Goal: Find specific page/section

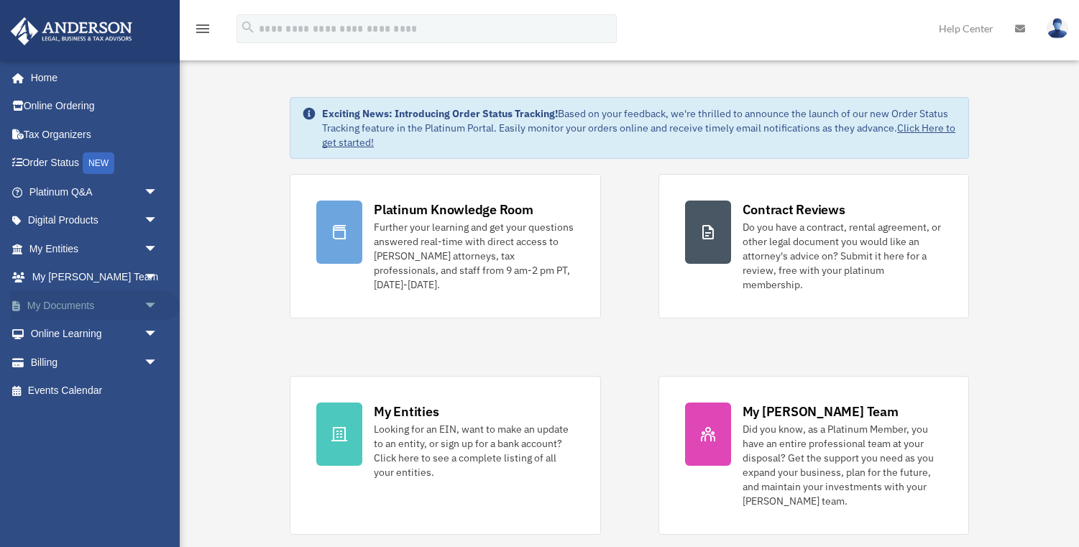
click at [145, 304] on span "arrow_drop_down" at bounding box center [158, 305] width 29 height 29
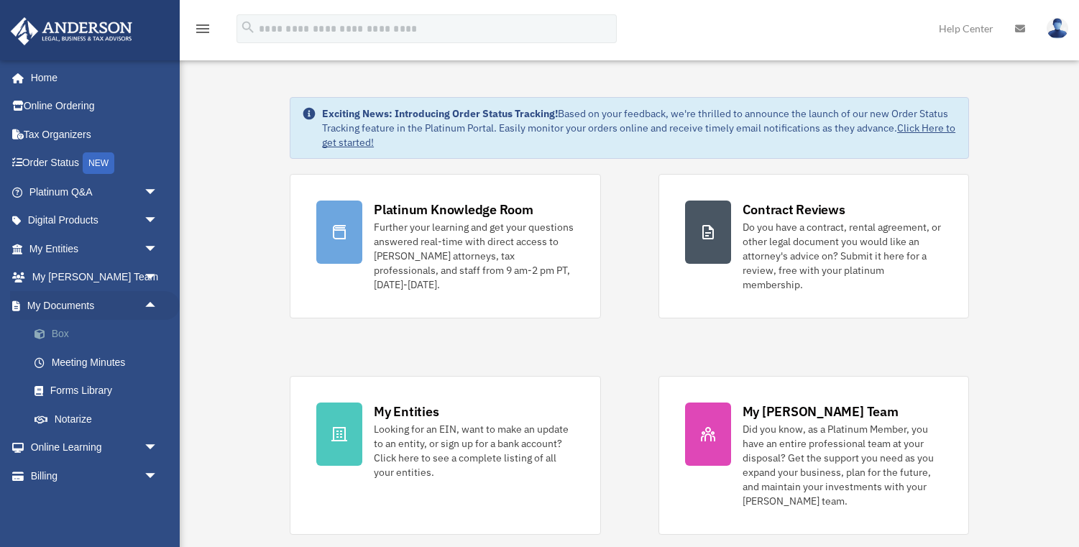
click at [68, 324] on link "Box" at bounding box center [100, 334] width 160 height 29
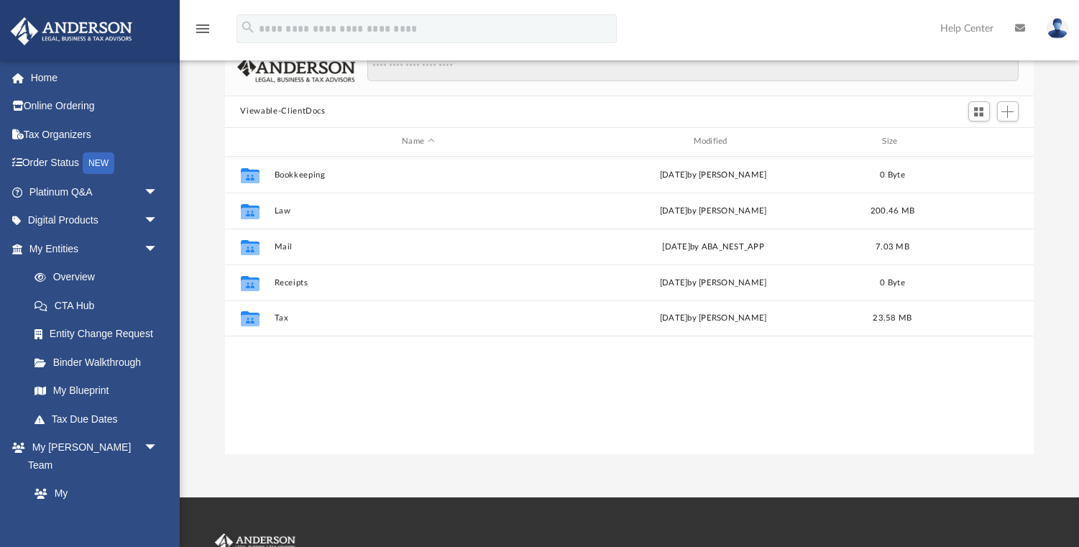
scroll to position [96, 0]
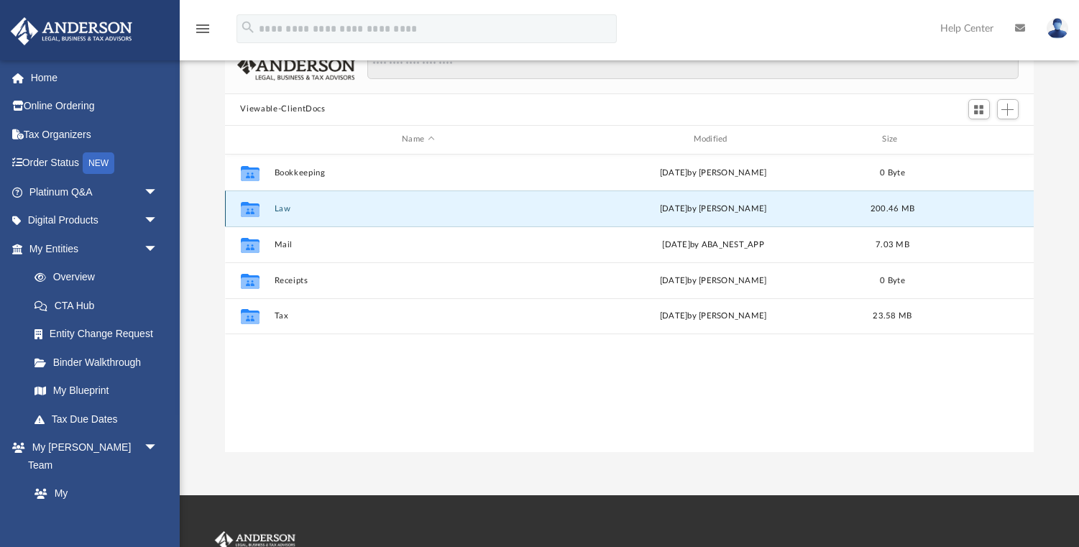
click at [285, 208] on button "Law" at bounding box center [418, 207] width 288 height 9
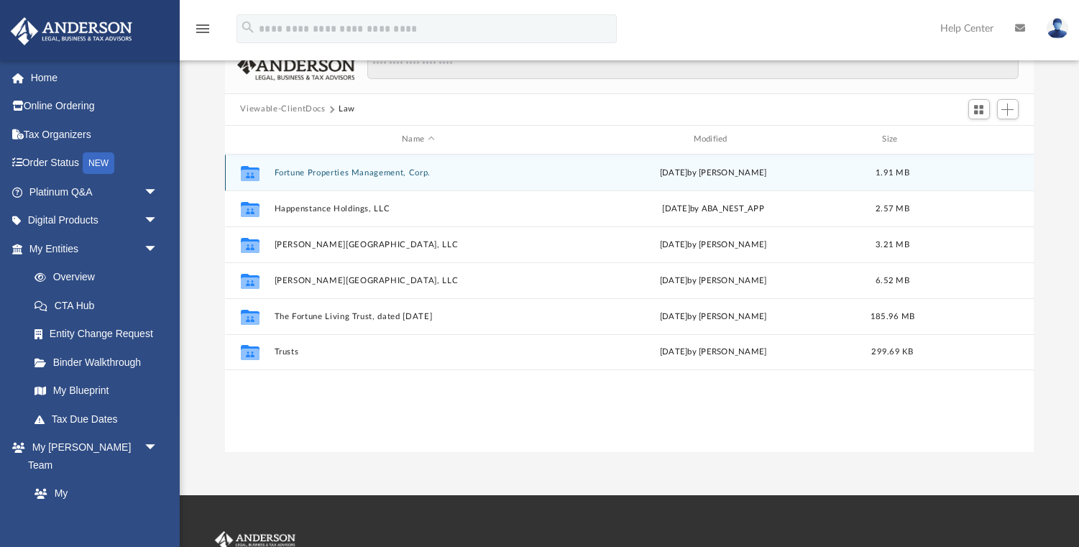
click at [336, 173] on button "Fortune Properties Management, Corp." at bounding box center [418, 171] width 288 height 9
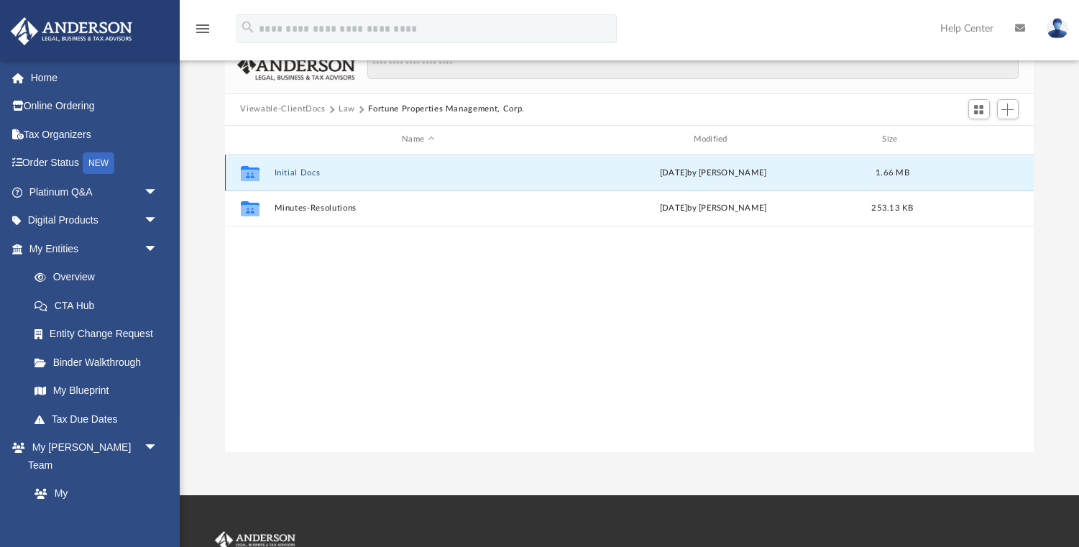
click at [303, 173] on button "Initial Docs" at bounding box center [418, 171] width 288 height 9
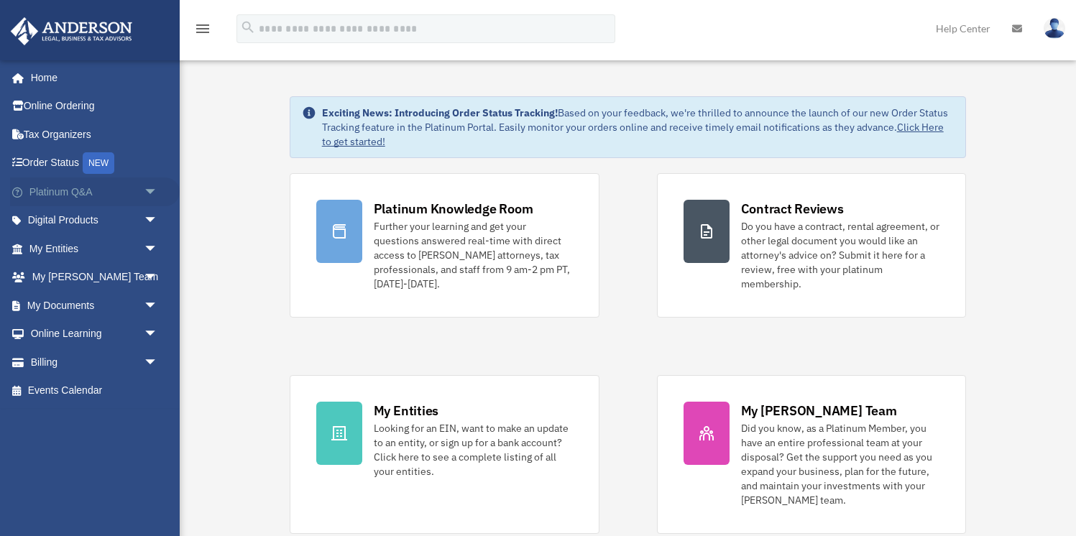
click at [144, 185] on span "arrow_drop_down" at bounding box center [158, 192] width 29 height 29
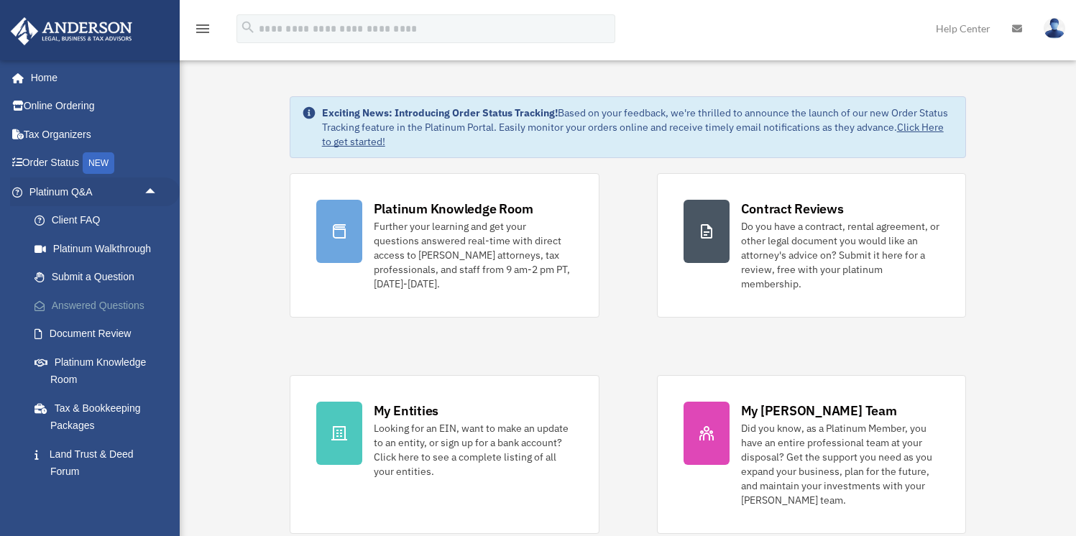
click at [84, 302] on link "Answered Questions" at bounding box center [100, 305] width 160 height 29
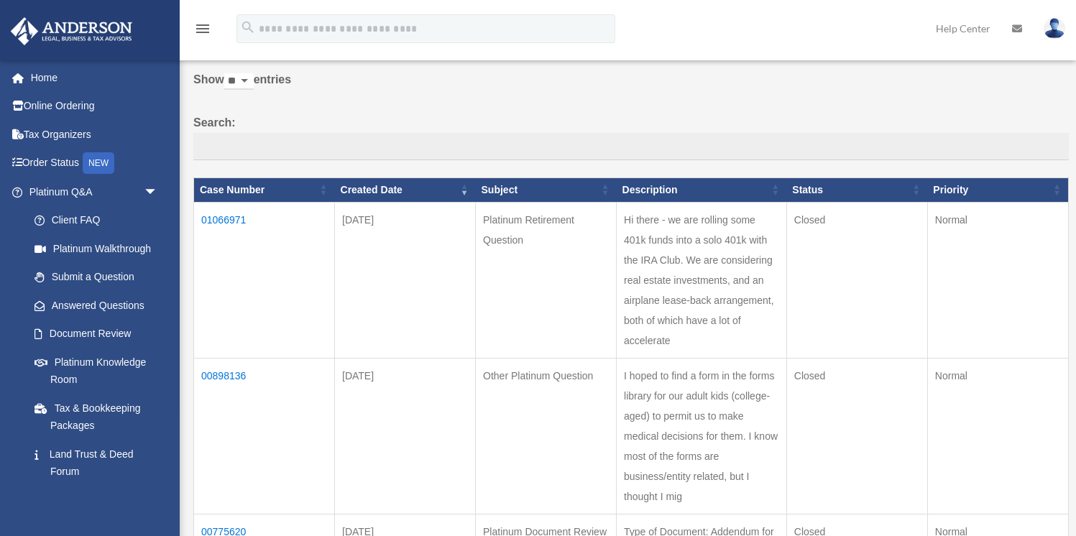
scroll to position [65, 0]
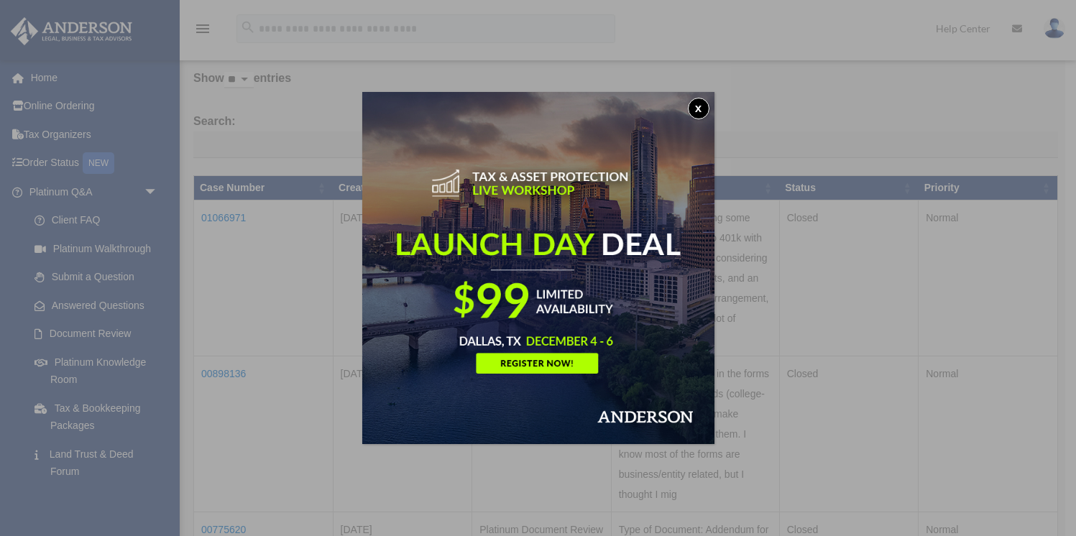
click at [694, 105] on button "x" at bounding box center [699, 109] width 22 height 22
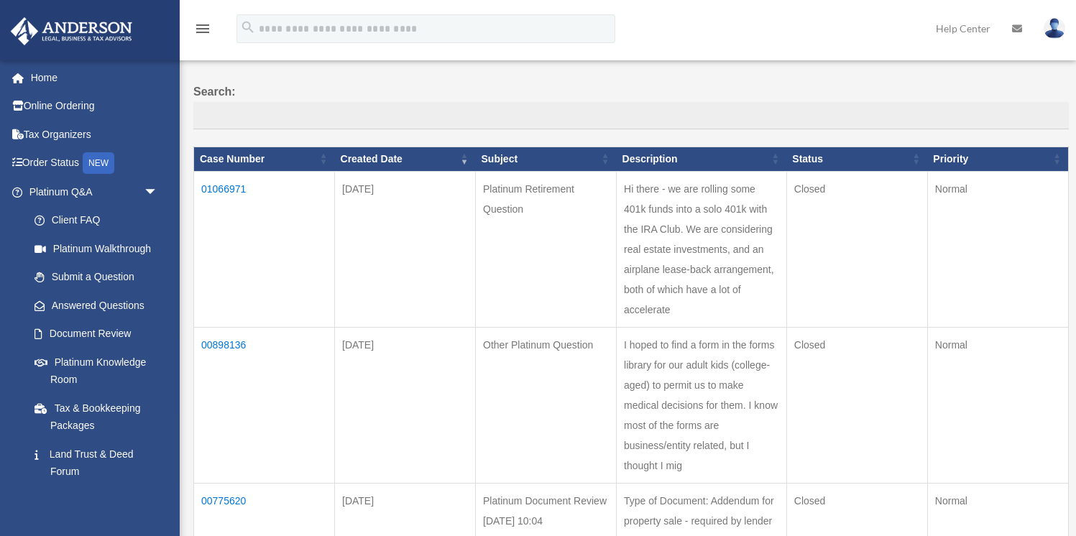
scroll to position [99, 0]
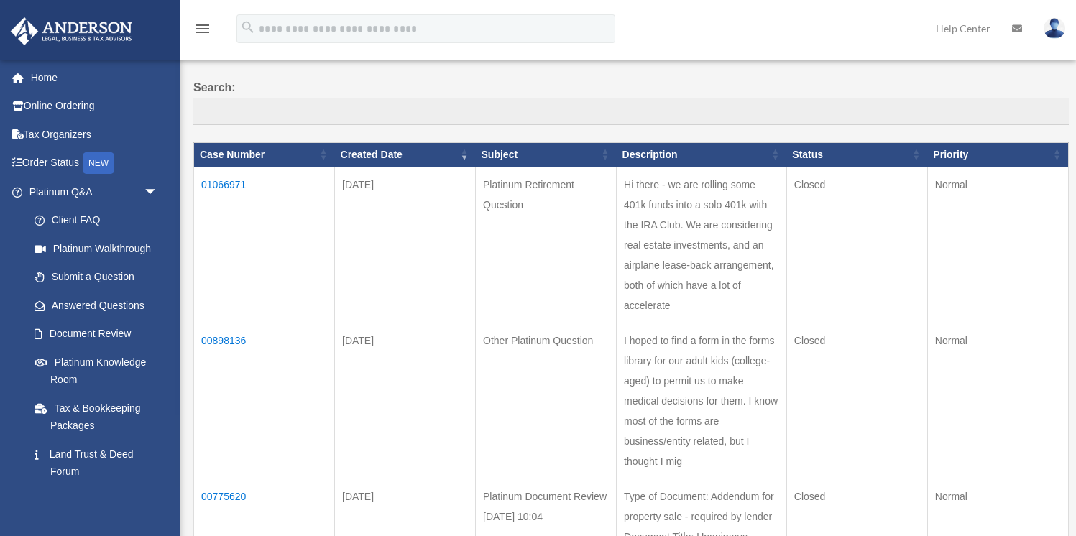
click at [224, 189] on td "01066971" at bounding box center [264, 245] width 141 height 156
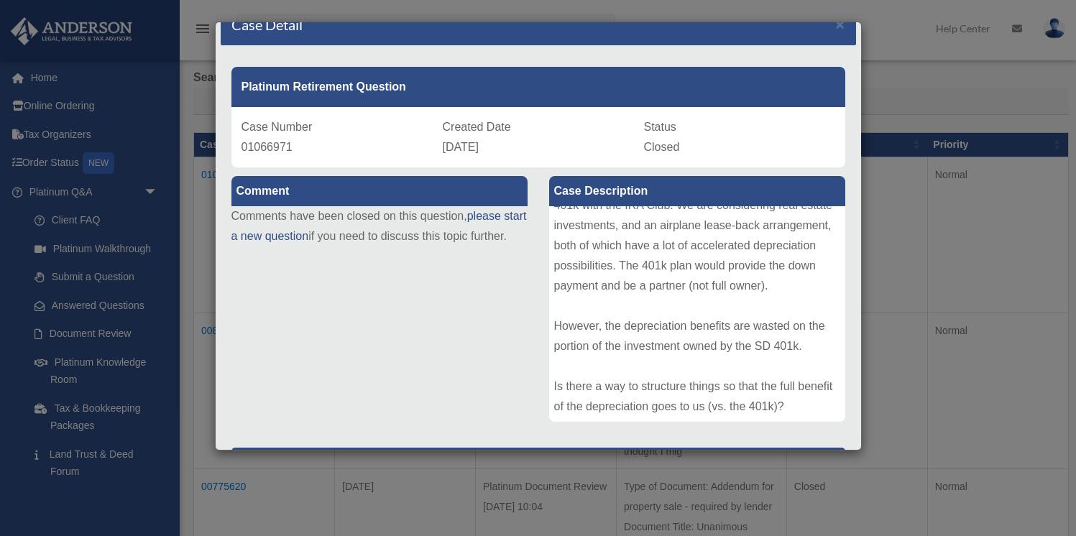
scroll to position [0, 0]
